Goal: Navigation & Orientation: Find specific page/section

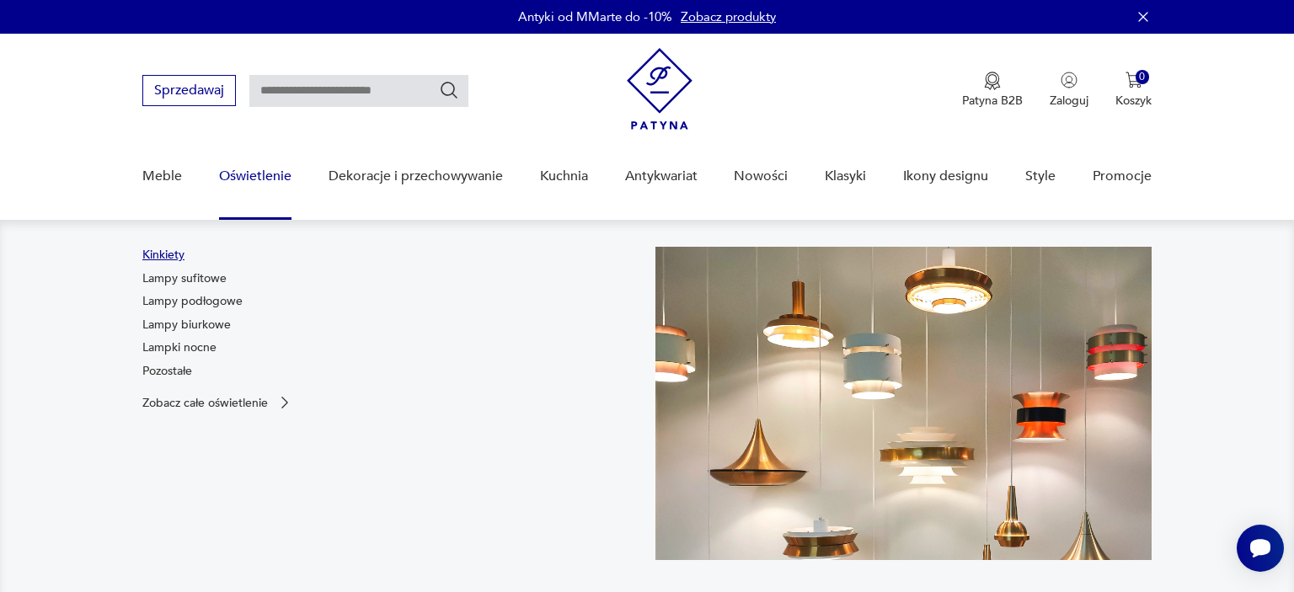
click at [163, 254] on link "Kinkiety" at bounding box center [163, 255] width 42 height 17
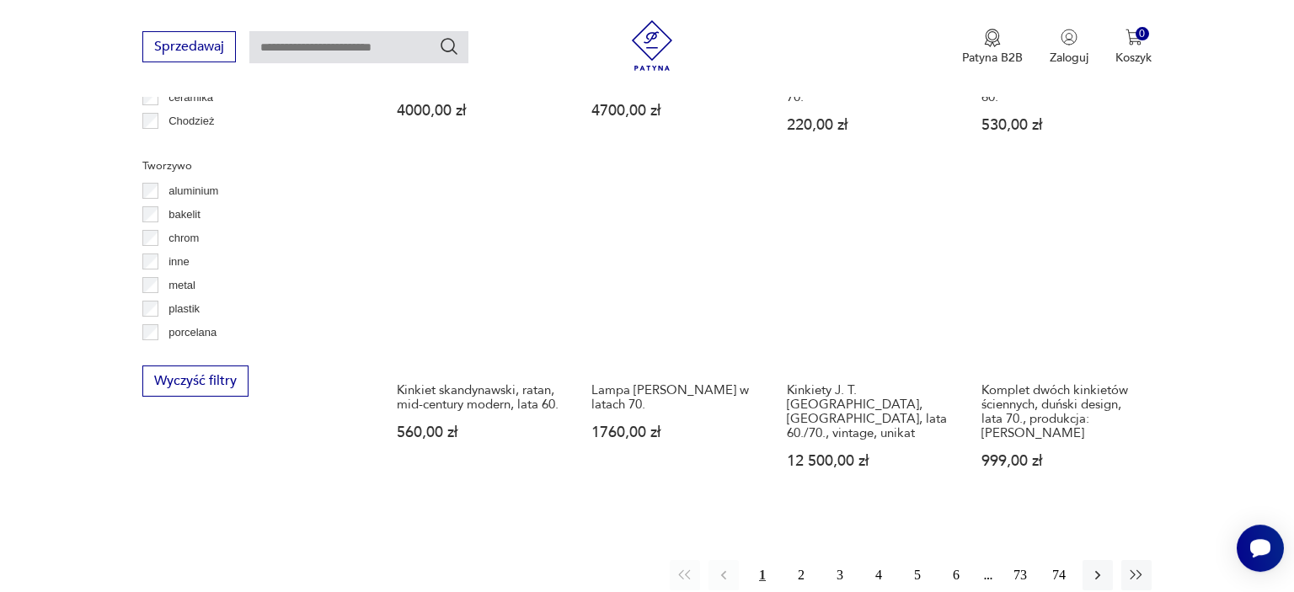
scroll to position [1537, 0]
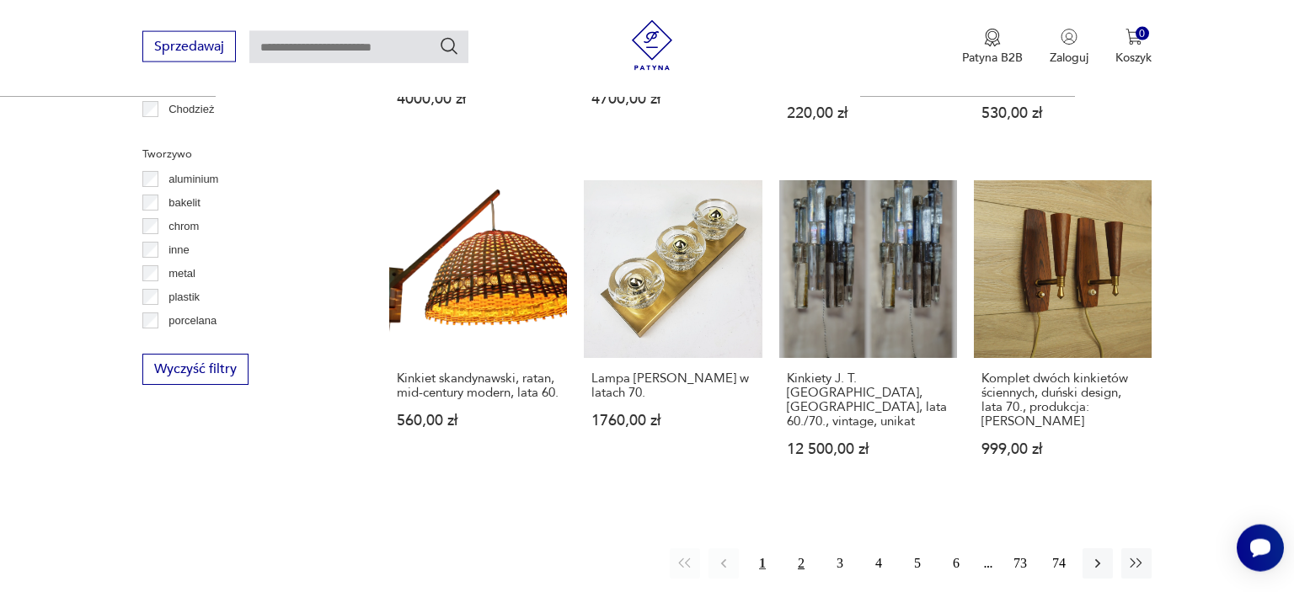
click at [798, 548] on button "2" at bounding box center [801, 563] width 30 height 30
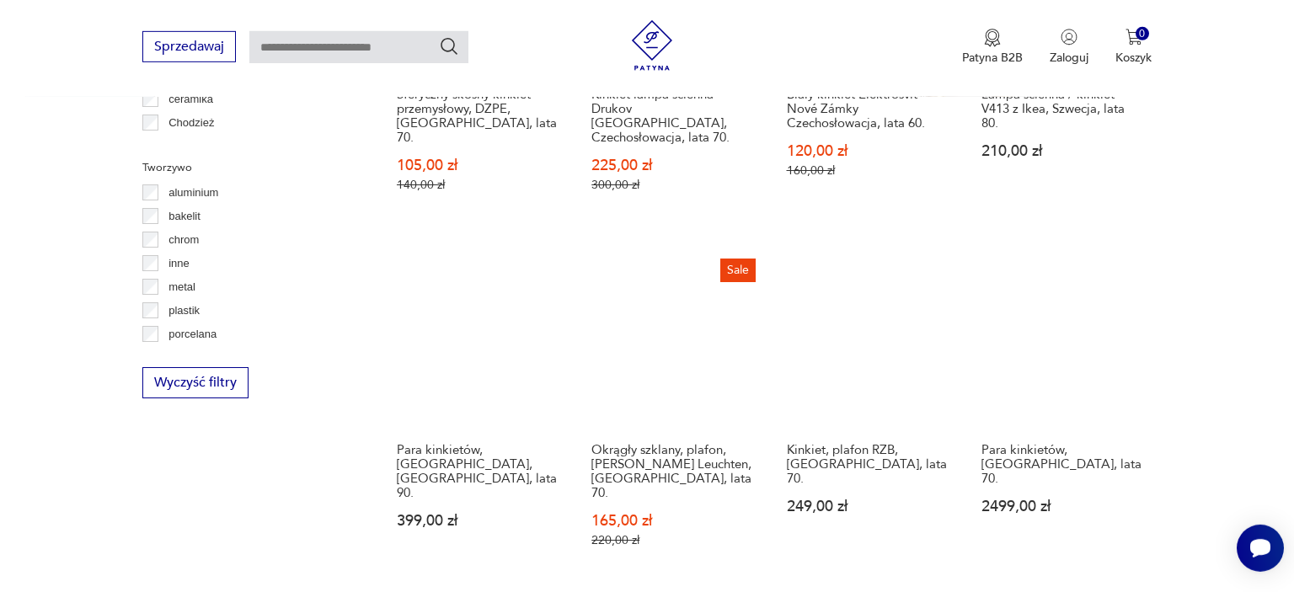
scroll to position [1641, 0]
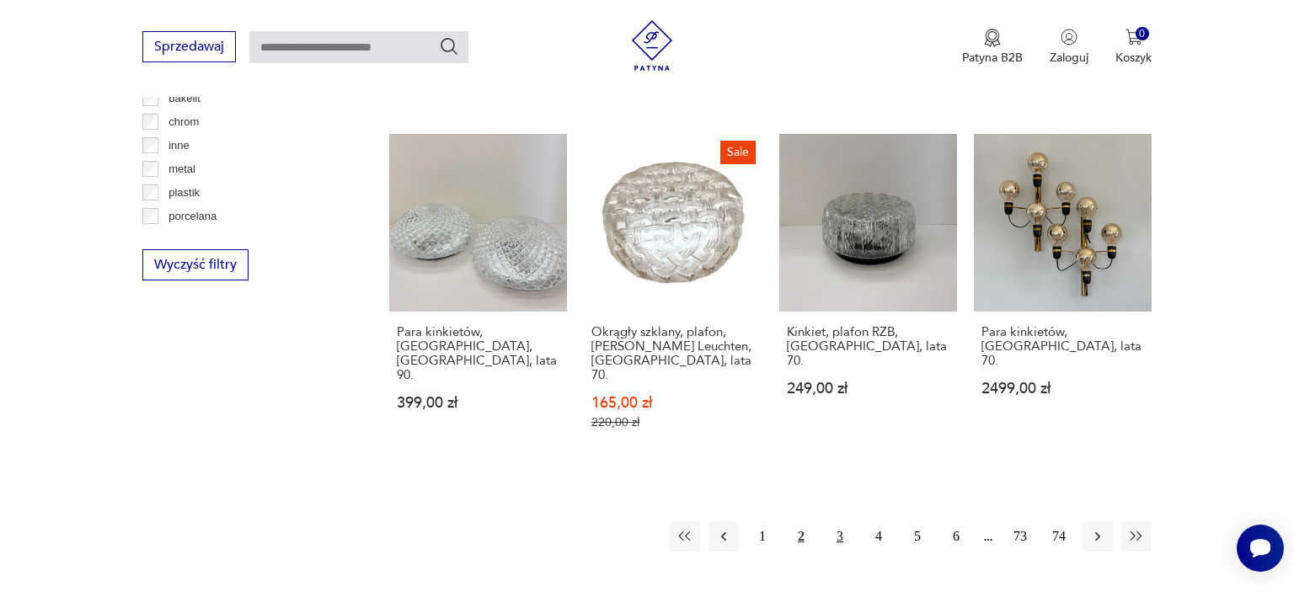
click at [837, 522] on button "3" at bounding box center [840, 537] width 30 height 30
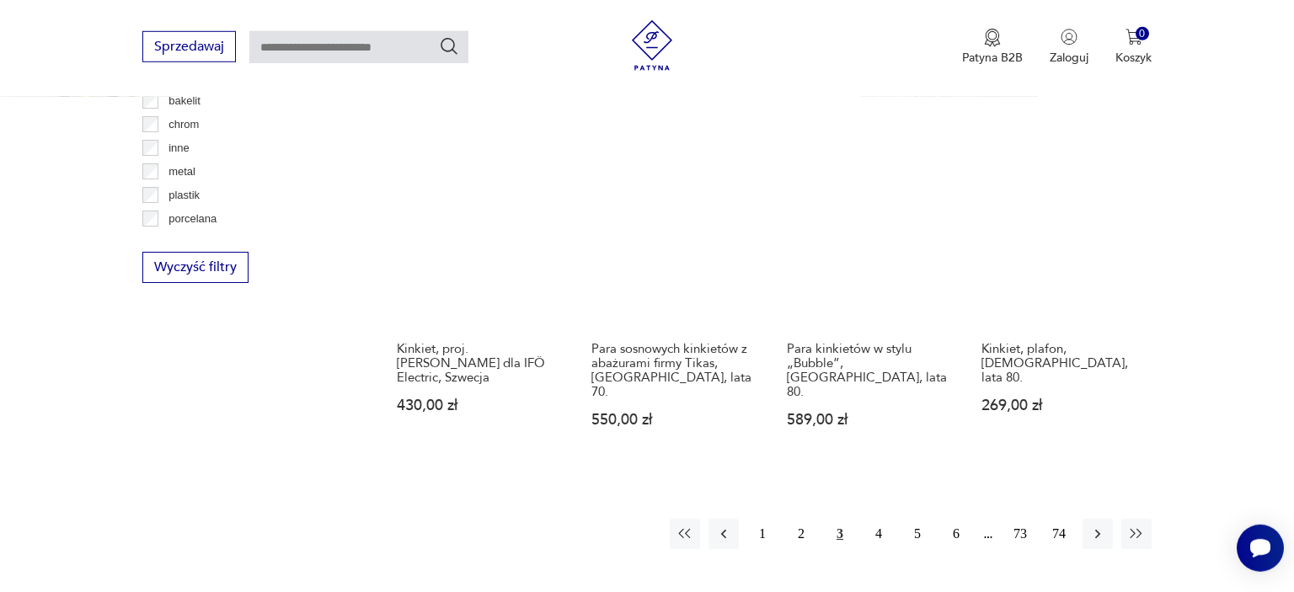
scroll to position [1641, 0]
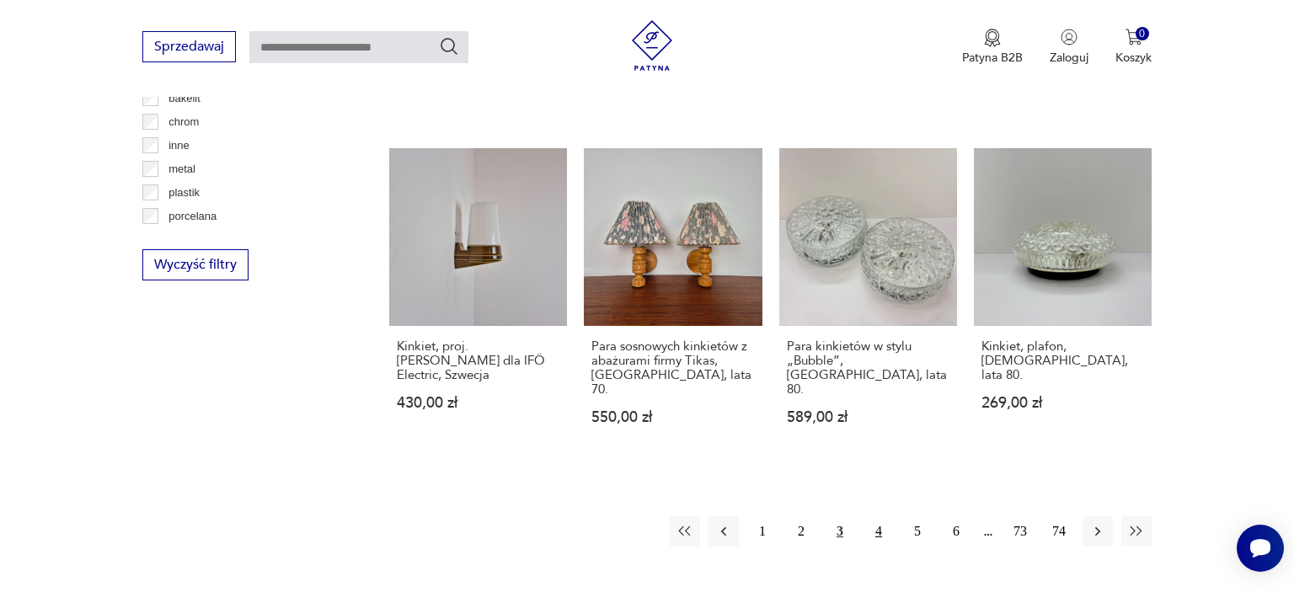
click at [883, 516] on button "4" at bounding box center [879, 531] width 30 height 30
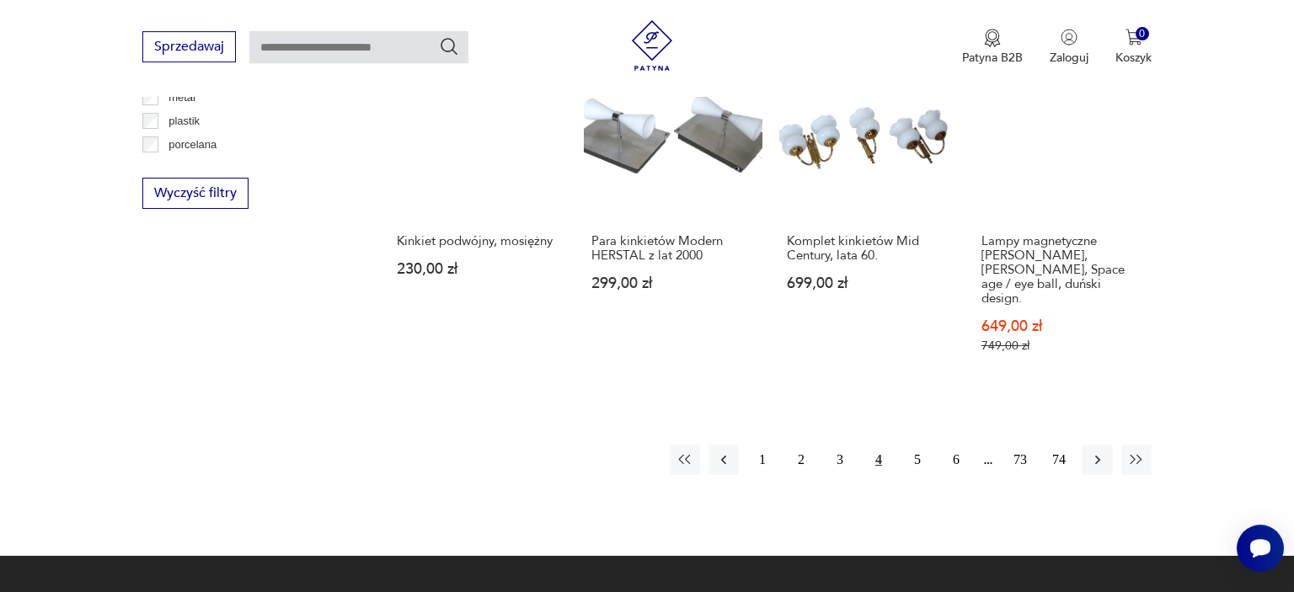
scroll to position [1731, 0]
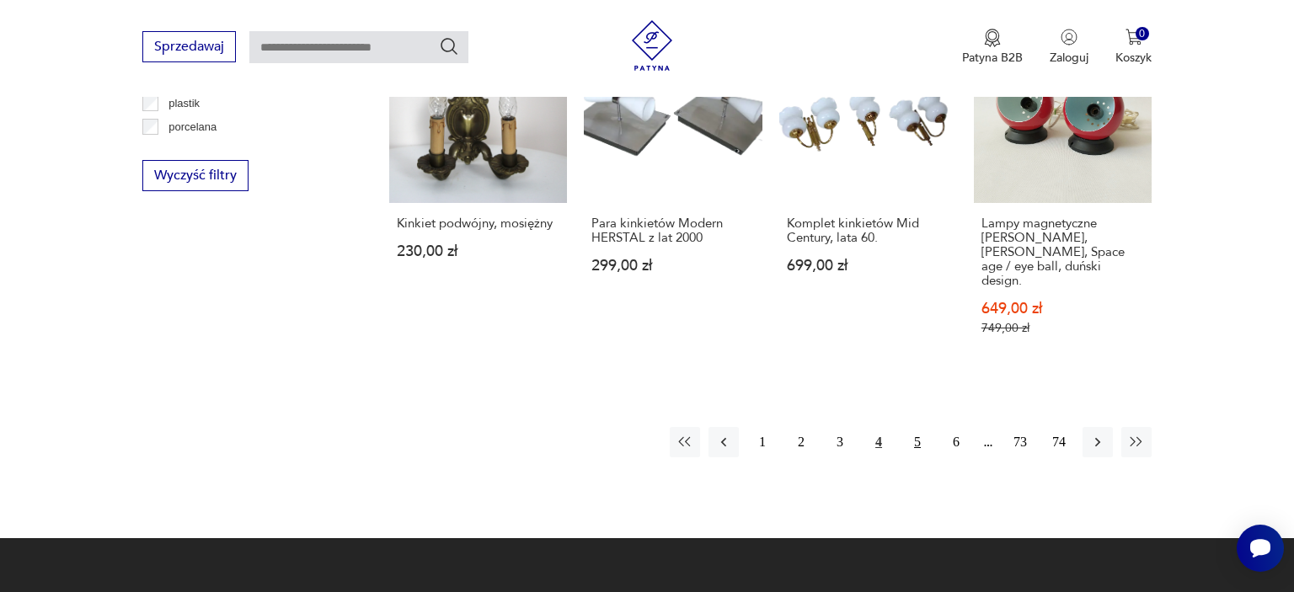
click at [918, 427] on button "5" at bounding box center [917, 442] width 30 height 30
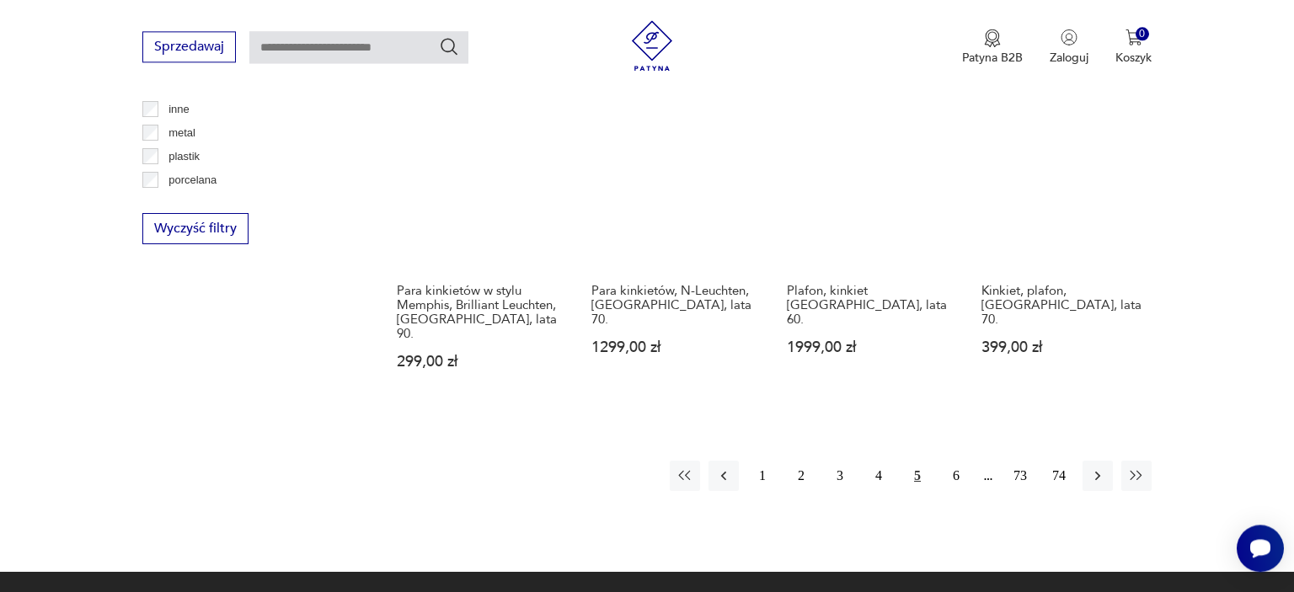
scroll to position [1731, 0]
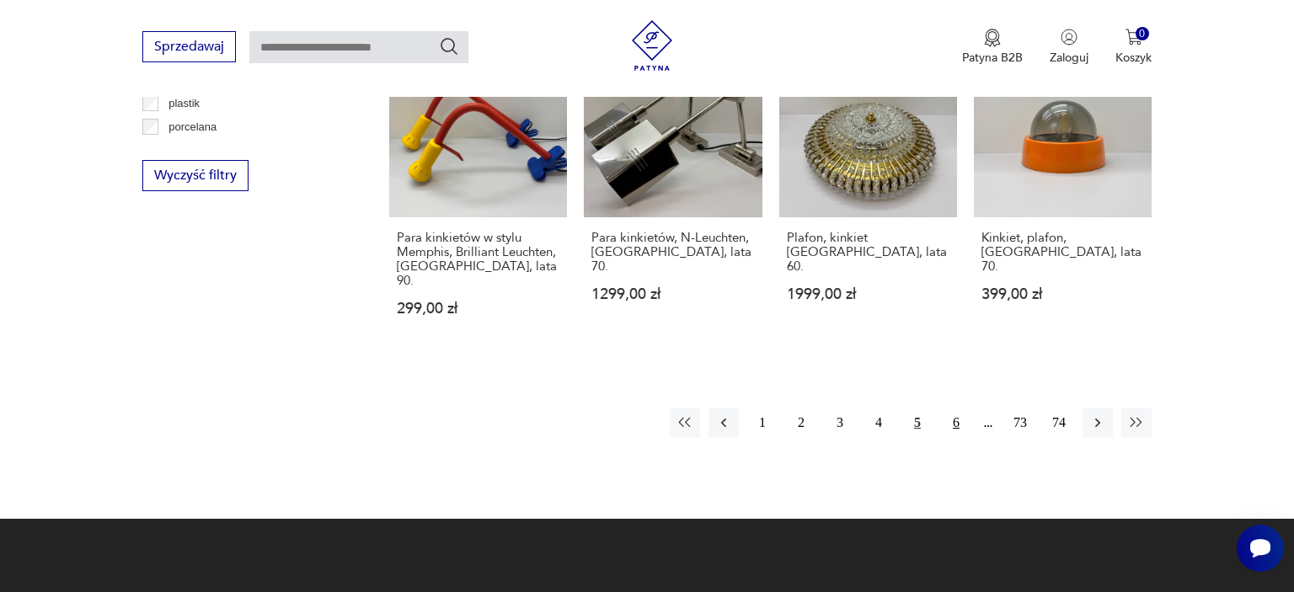
click at [956, 408] on button "6" at bounding box center [956, 423] width 30 height 30
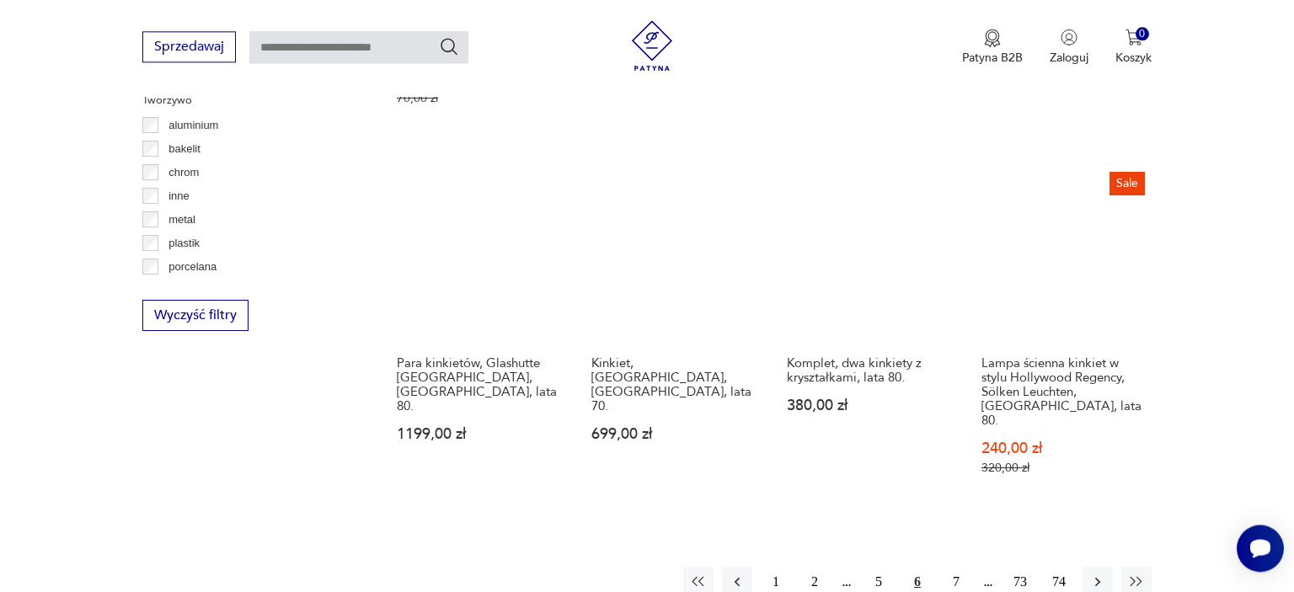
scroll to position [1641, 0]
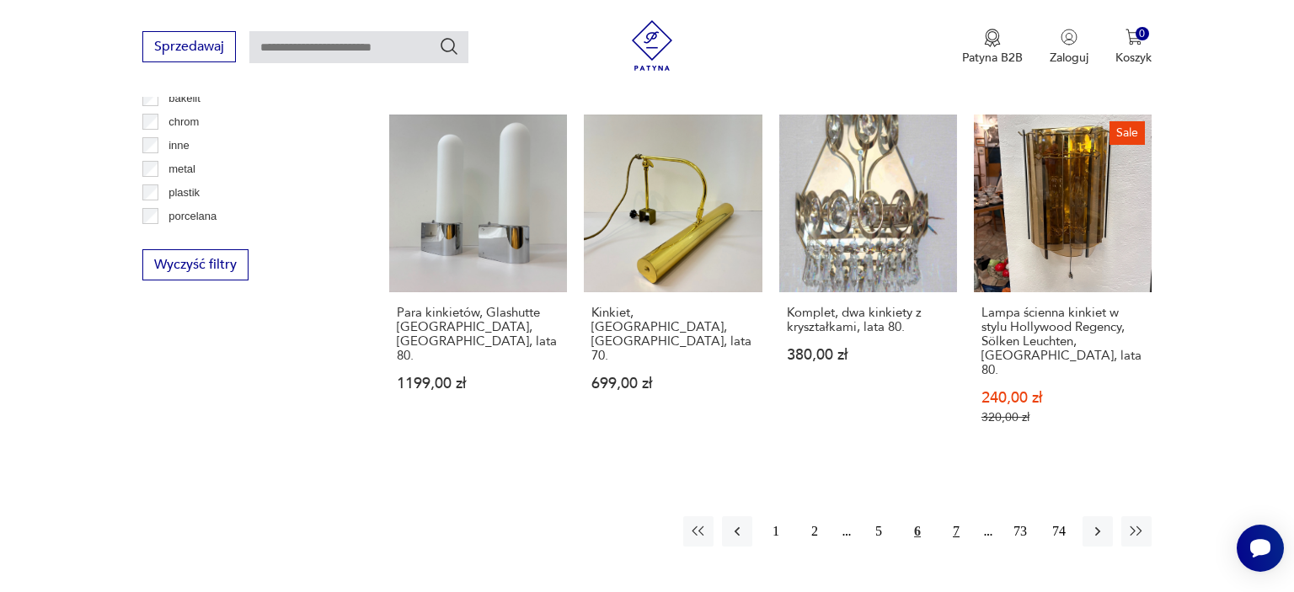
click at [954, 516] on button "7" at bounding box center [956, 531] width 30 height 30
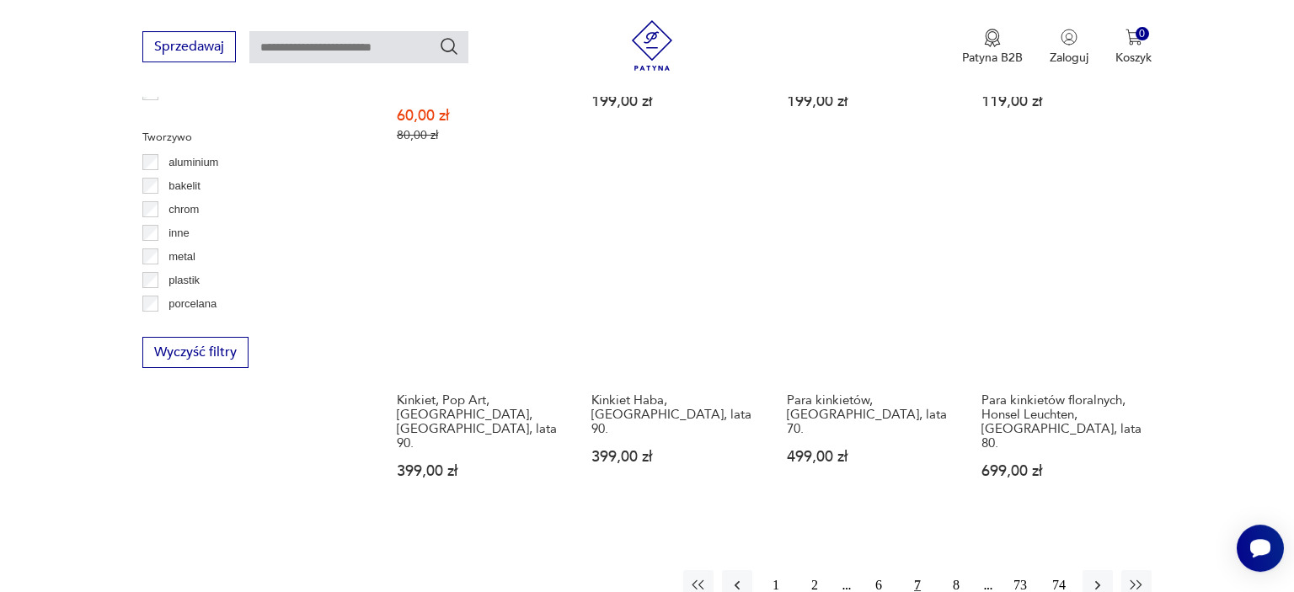
scroll to position [1641, 0]
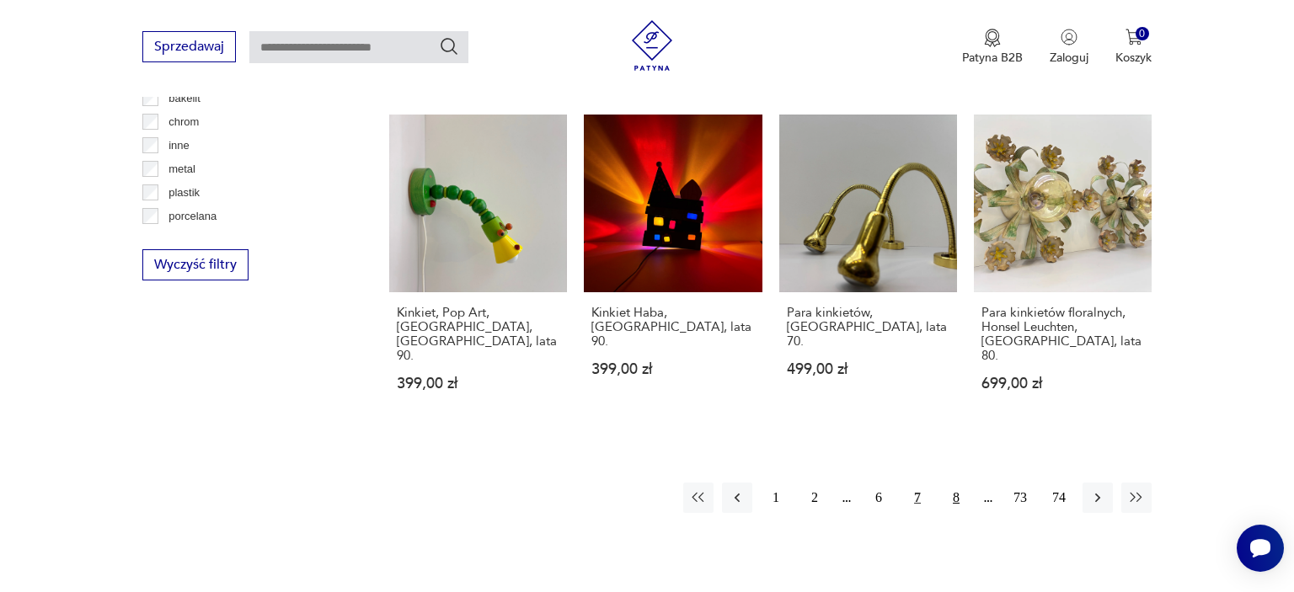
click at [951, 483] on button "8" at bounding box center [956, 498] width 30 height 30
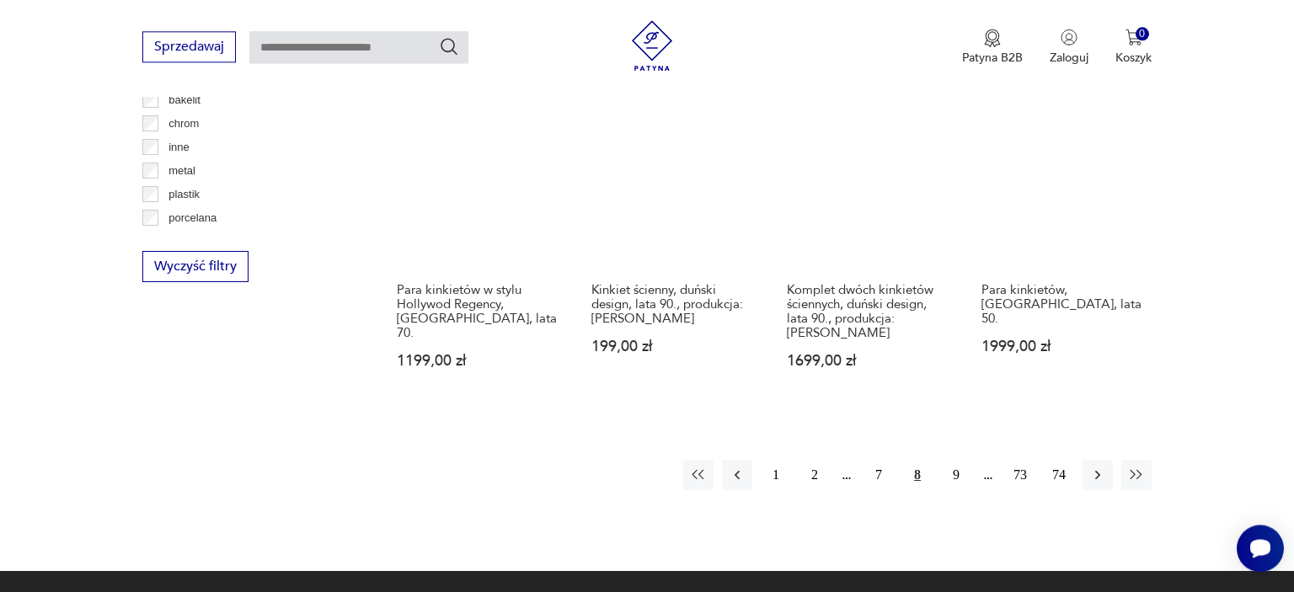
scroll to position [1641, 0]
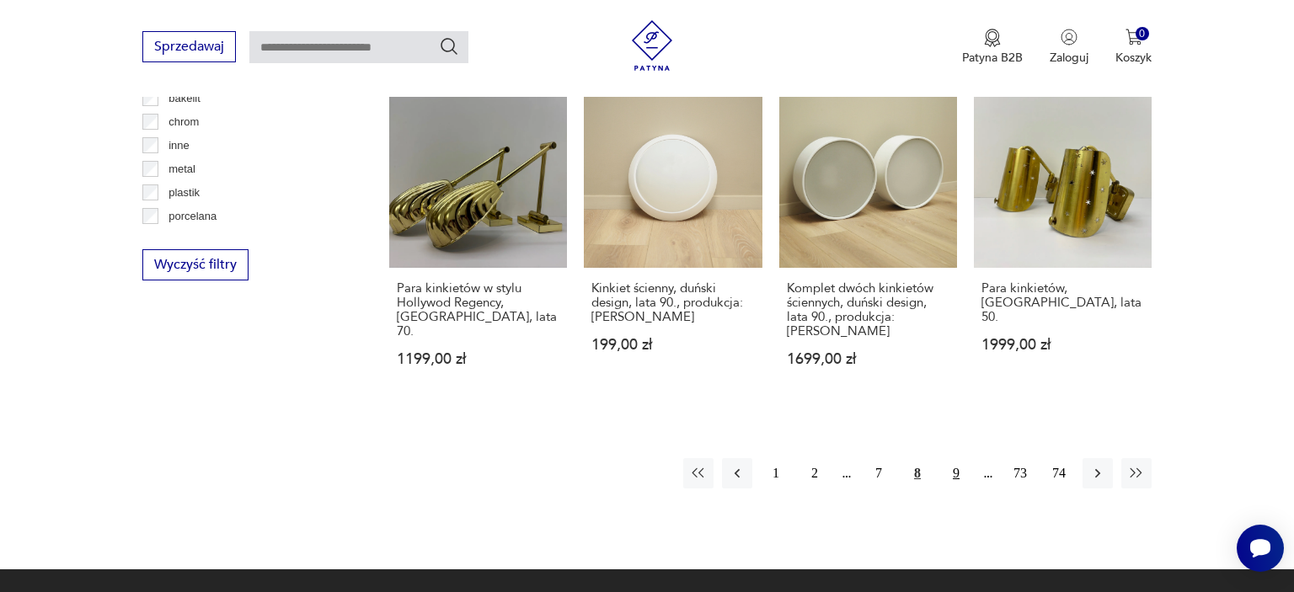
click at [954, 458] on button "9" at bounding box center [956, 473] width 30 height 30
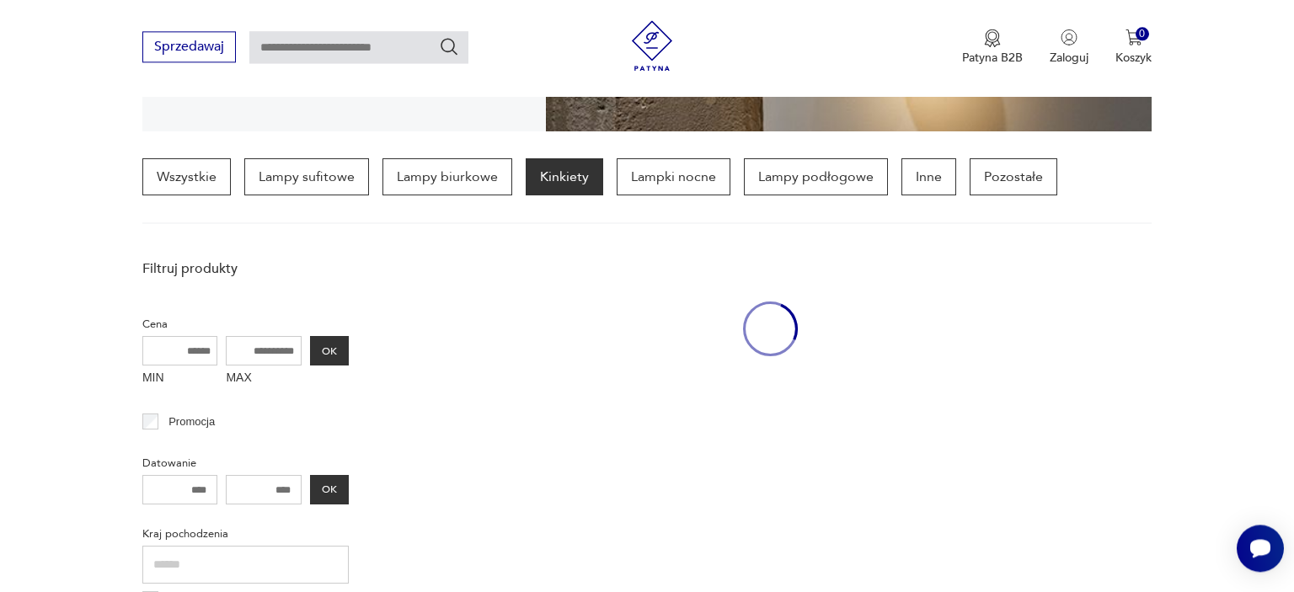
scroll to position [396, 0]
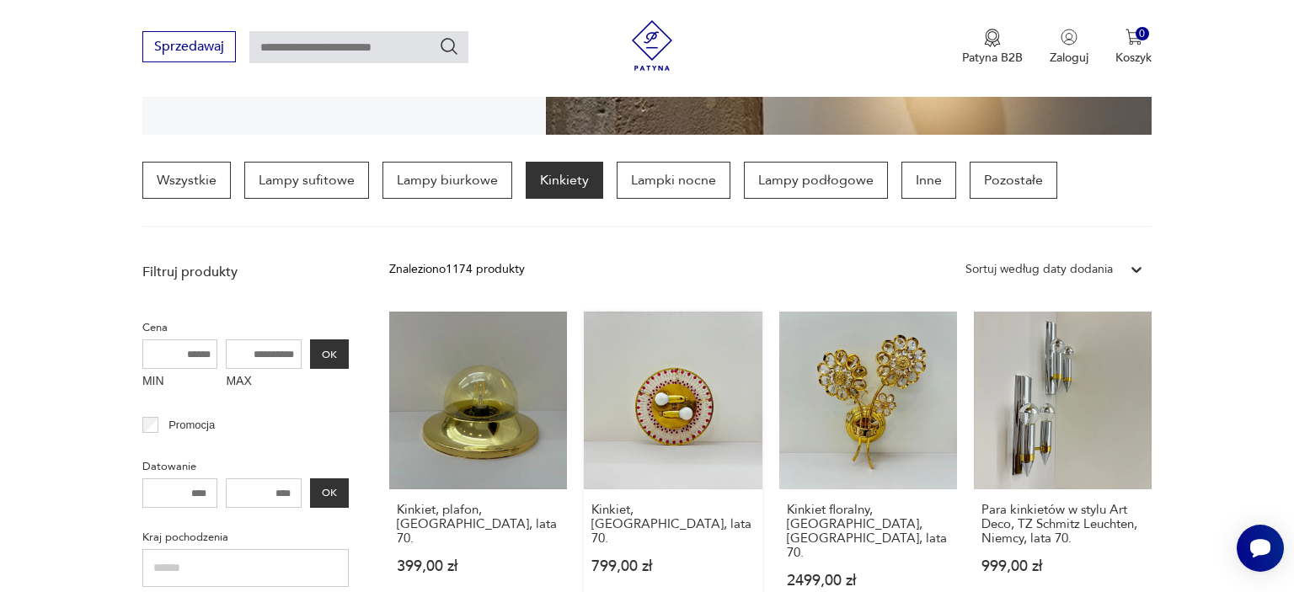
click at [698, 379] on link "Kinkiet, [GEOGRAPHIC_DATA], lata 70. 799,00 zł" at bounding box center [673, 466] width 178 height 309
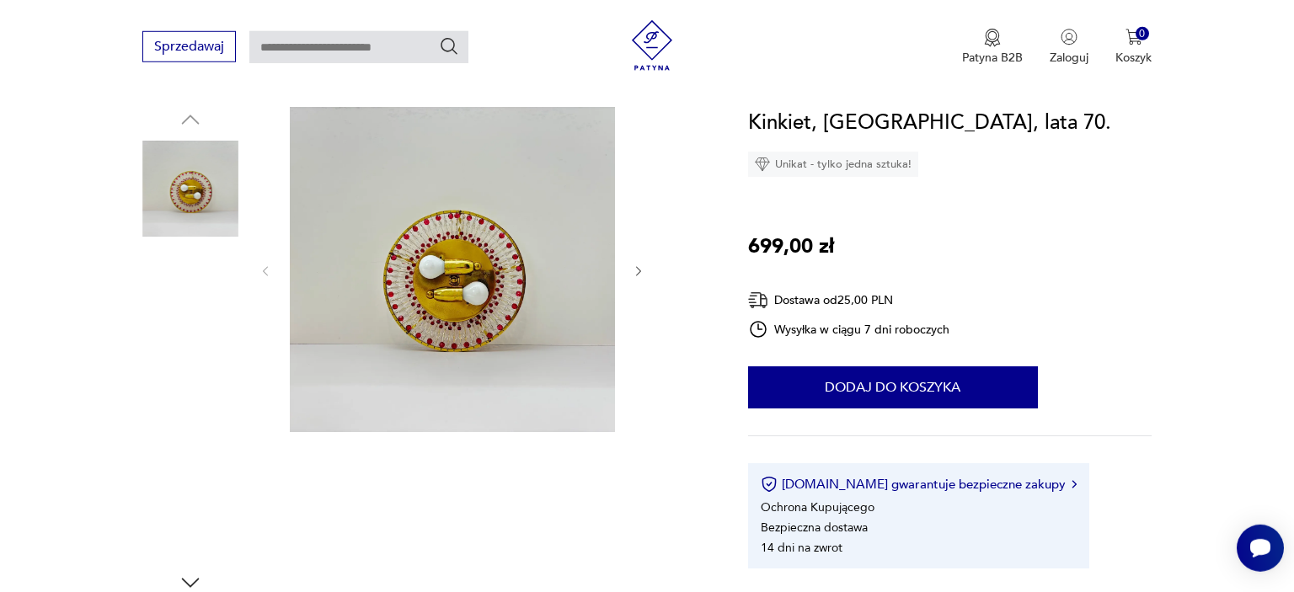
scroll to position [178, 0]
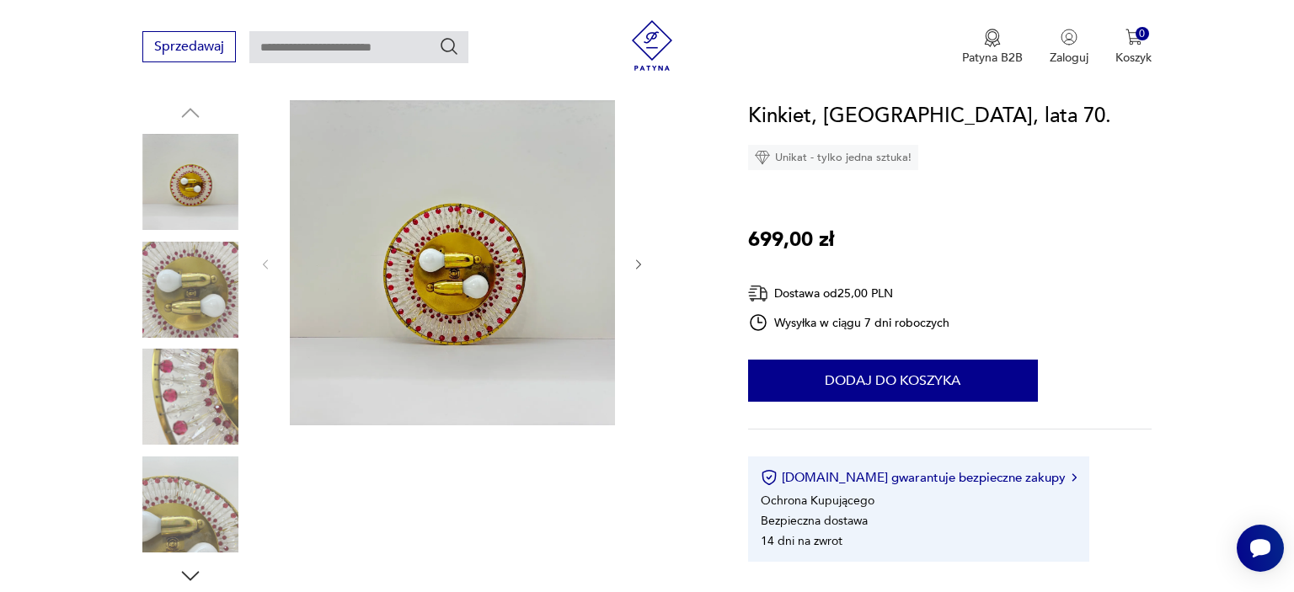
click at [200, 300] on img at bounding box center [190, 290] width 96 height 96
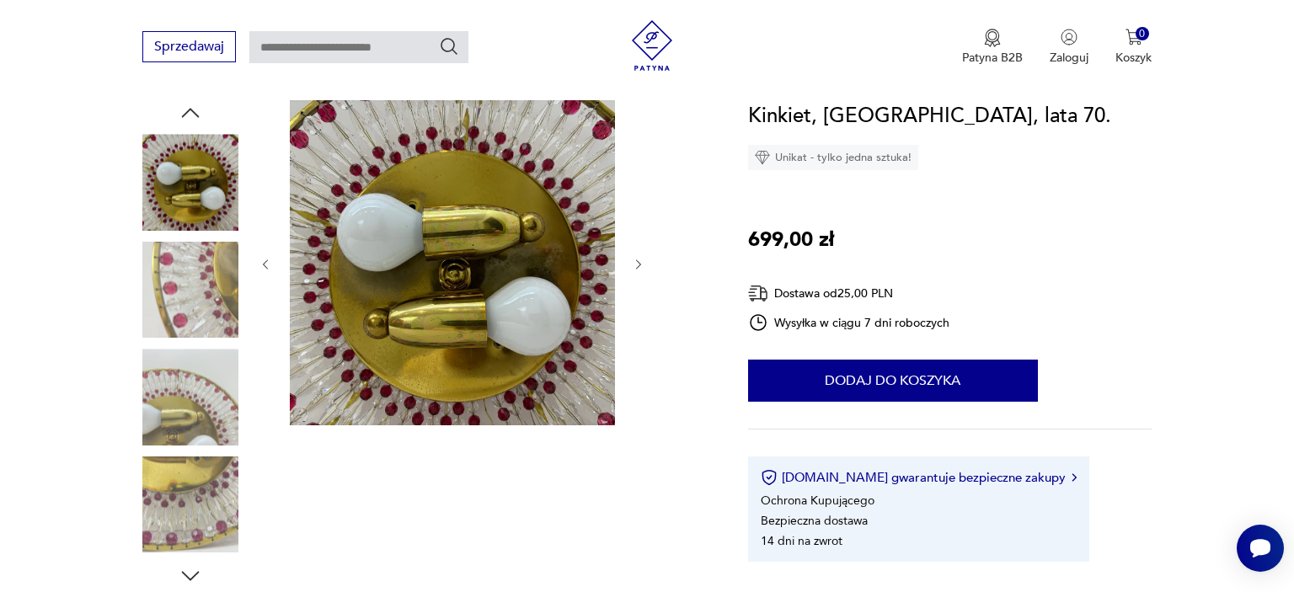
click at [198, 286] on img at bounding box center [190, 290] width 96 height 96
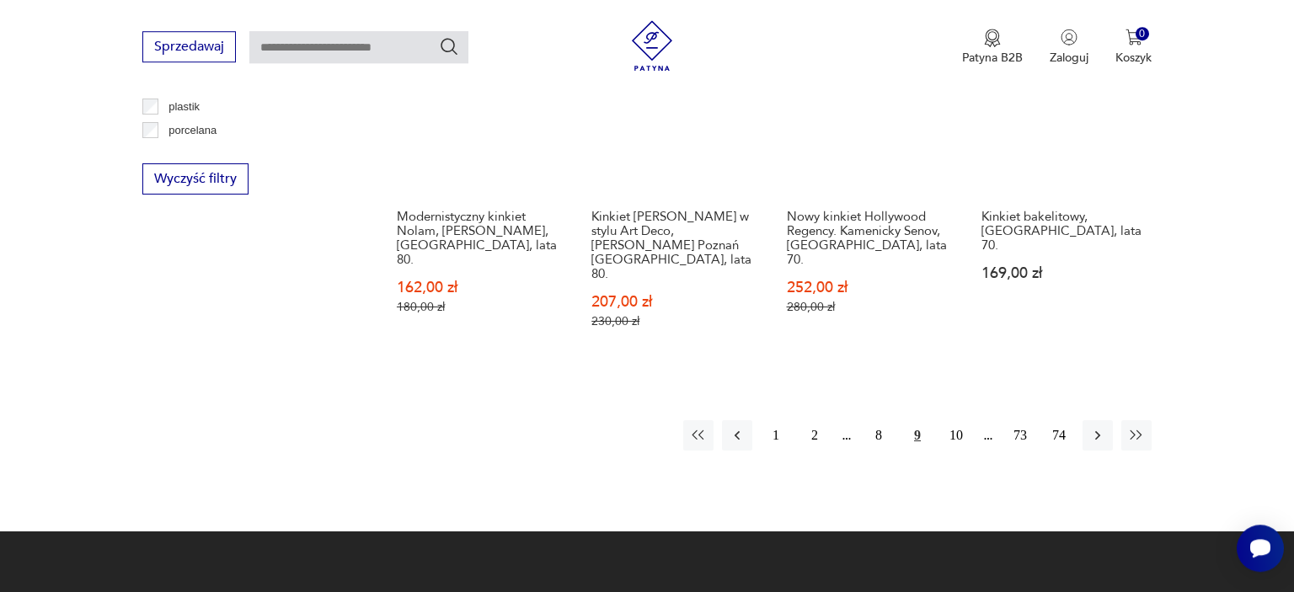
scroll to position [1728, 0]
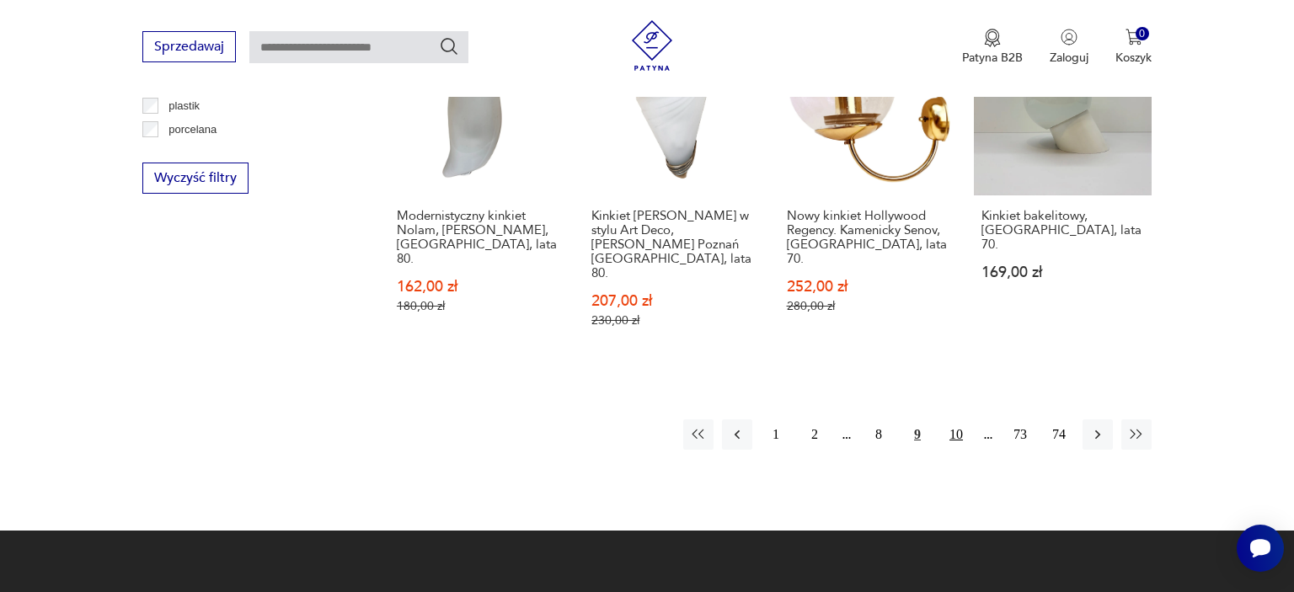
click at [952, 420] on button "10" at bounding box center [956, 435] width 30 height 30
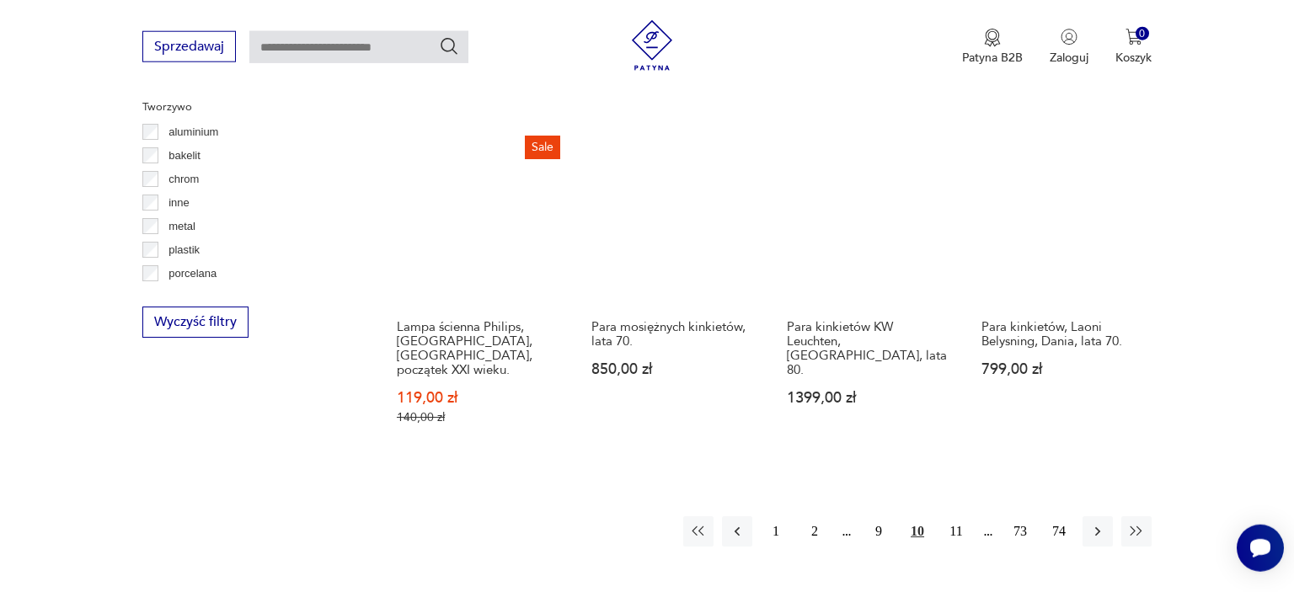
scroll to position [1641, 0]
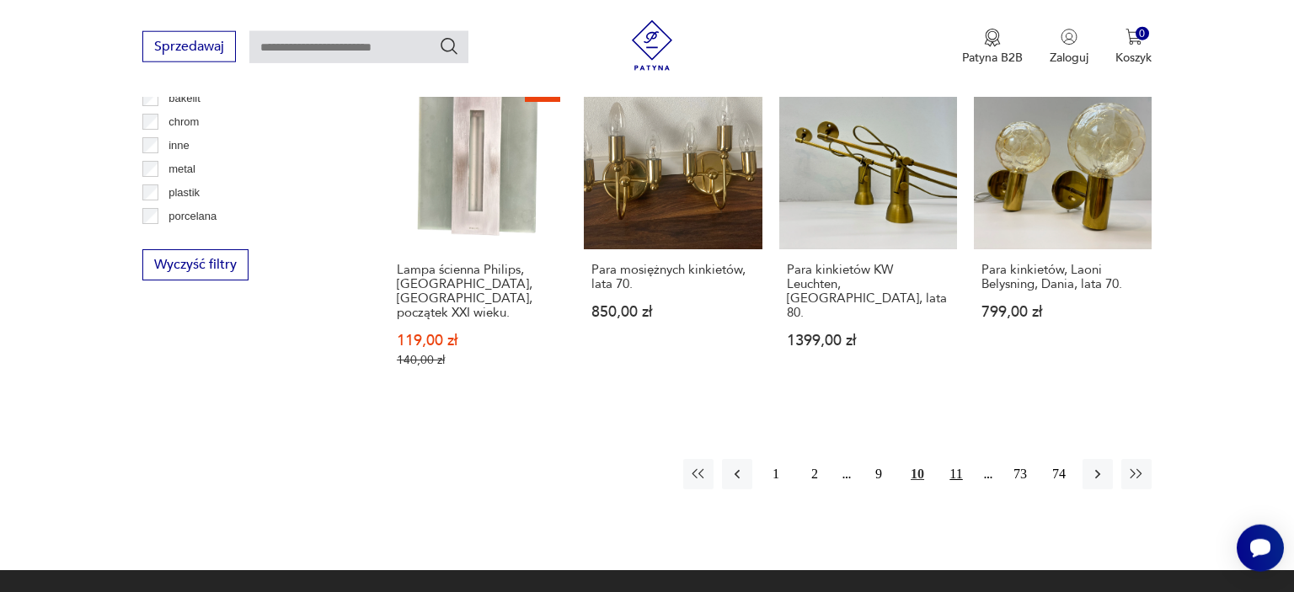
click at [958, 459] on button "11" at bounding box center [956, 474] width 30 height 30
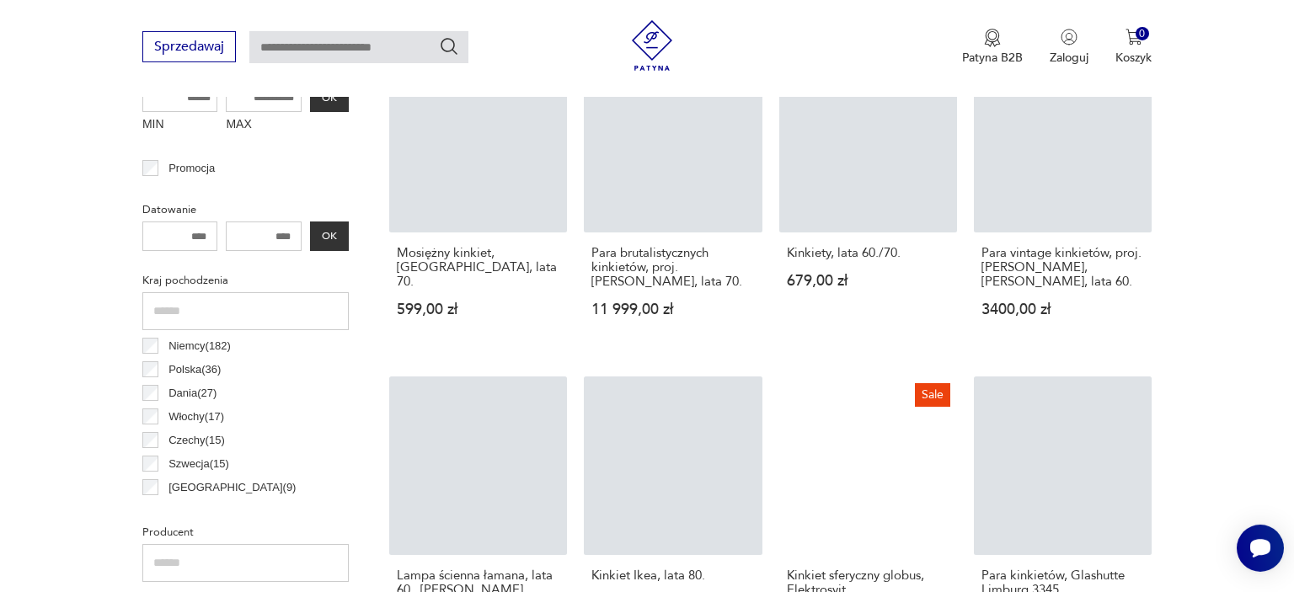
scroll to position [662, 0]
